Goal: Navigation & Orientation: Find specific page/section

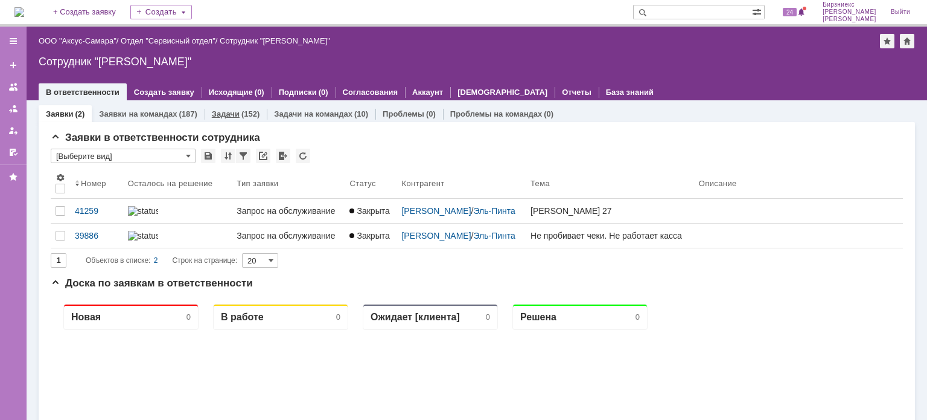
click at [232, 118] on div "Задачи (152)" at bounding box center [236, 114] width 62 height 18
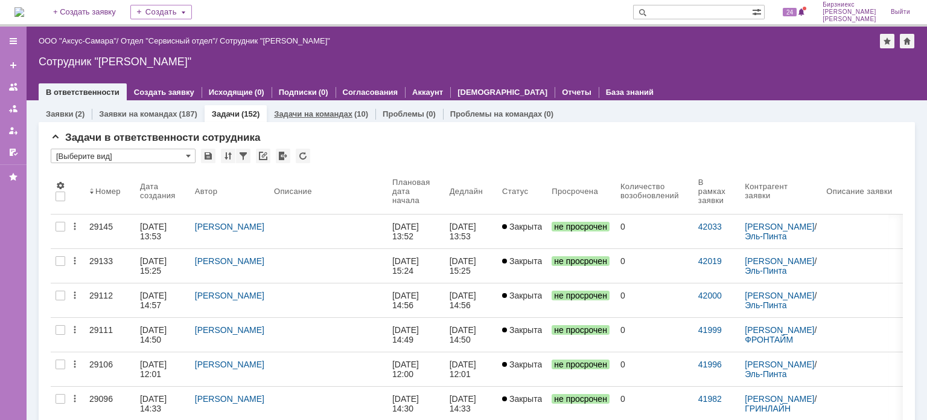
click at [302, 114] on link "Задачи на командах" at bounding box center [313, 113] width 78 height 9
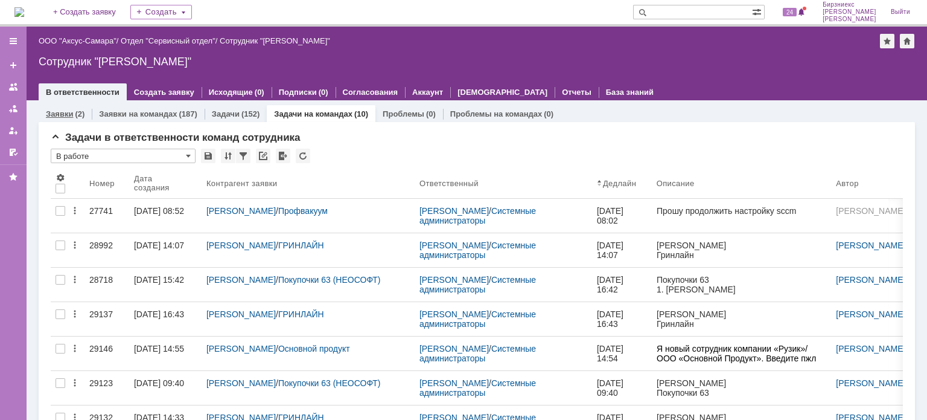
click at [75, 120] on div "Заявки (2)" at bounding box center [65, 114] width 53 height 18
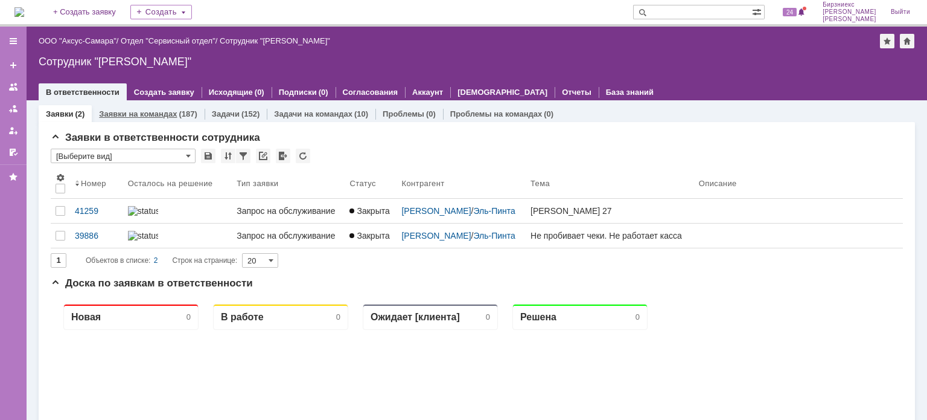
click at [162, 110] on link "Заявки на командах" at bounding box center [138, 113] width 78 height 9
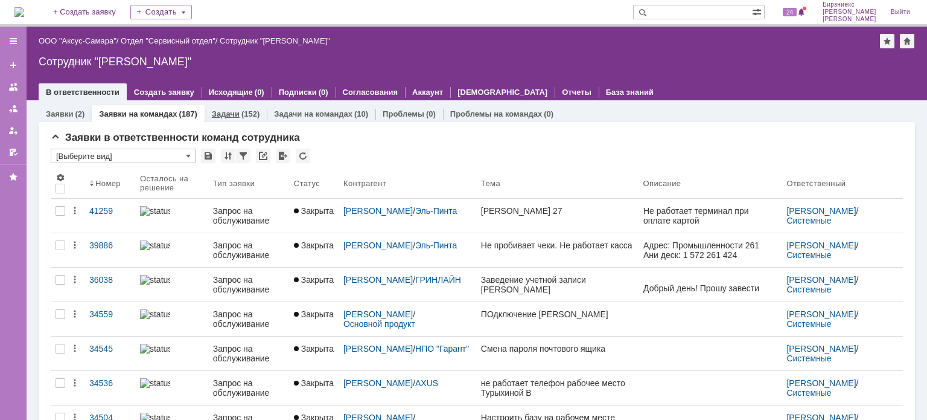
click at [229, 111] on link "Задачи" at bounding box center [226, 113] width 28 height 9
